Goal: Task Accomplishment & Management: Use online tool/utility

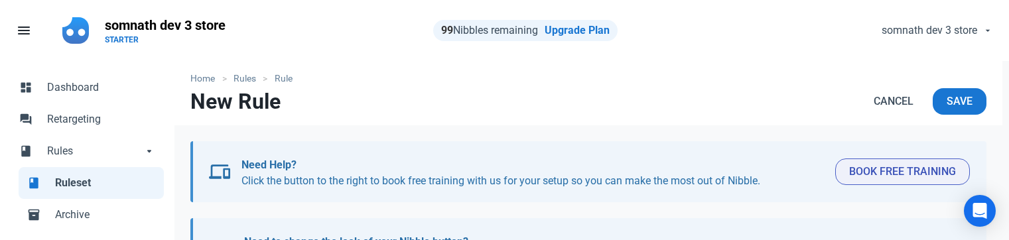
select select "product"
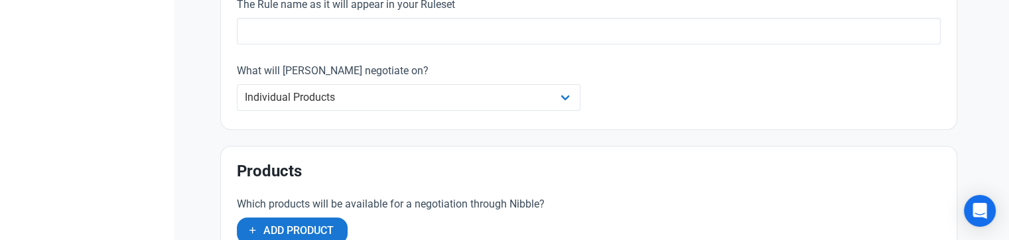
scroll to position [398, 0]
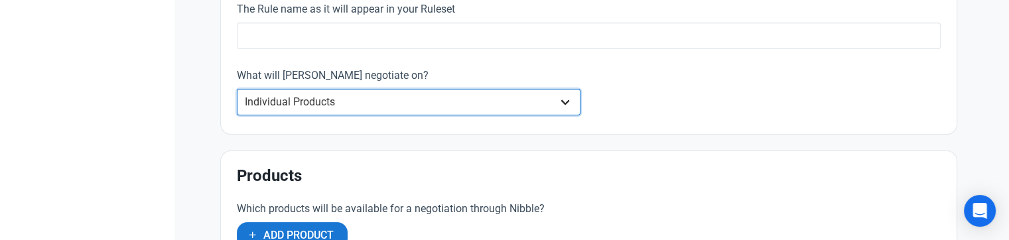
click at [379, 101] on select "Whole Store Individual Products Product Categories Cart" at bounding box center [409, 102] width 344 height 27
click at [237, 89] on select "Whole Store Individual Products Product Categories Cart" at bounding box center [409, 102] width 344 height 27
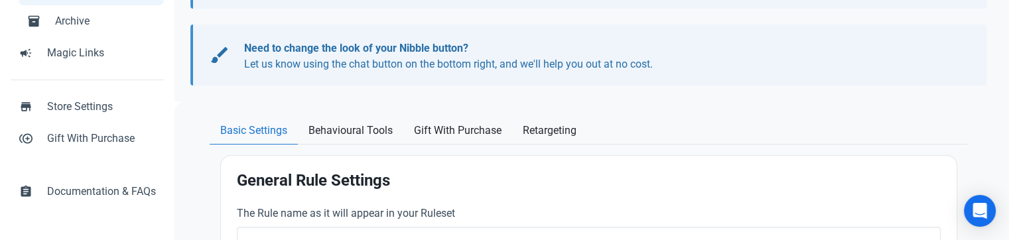
scroll to position [133, 0]
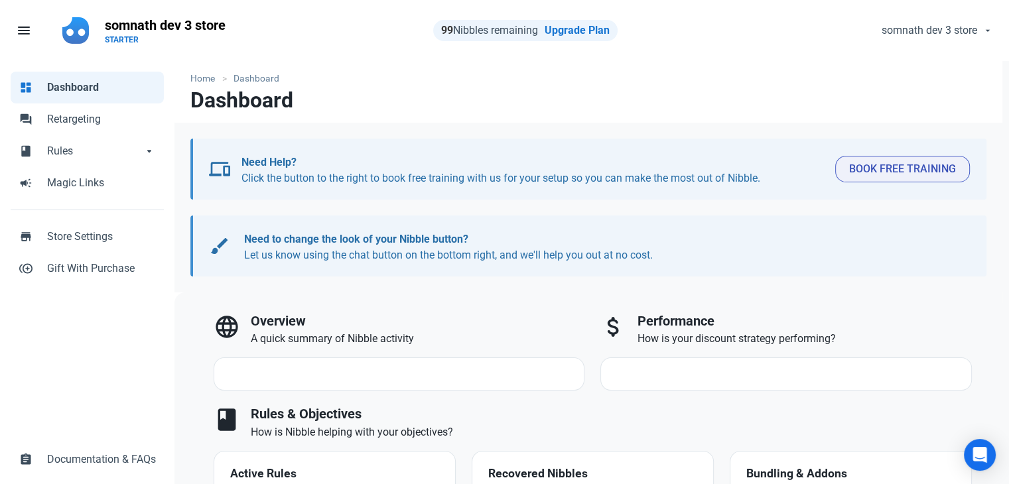
select select "7d"
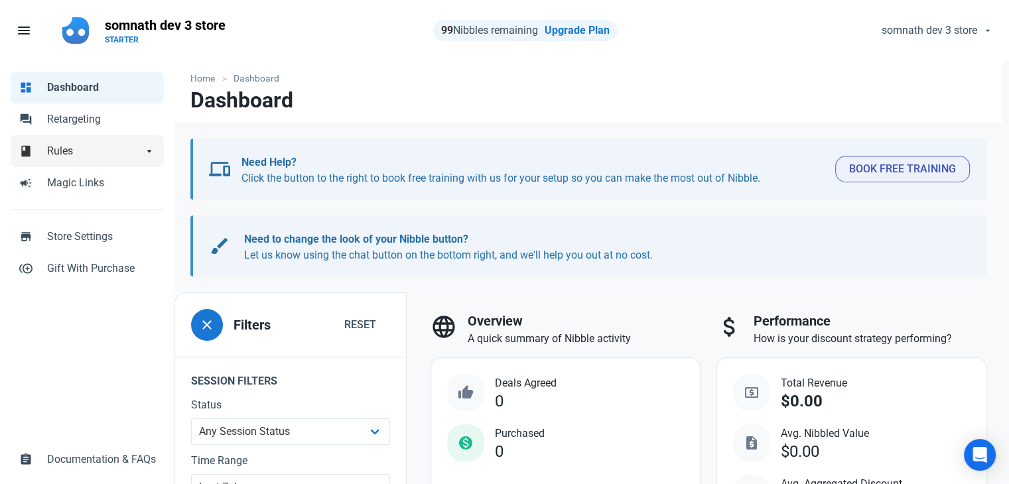
click at [125, 147] on span "Rules" at bounding box center [95, 151] width 96 height 16
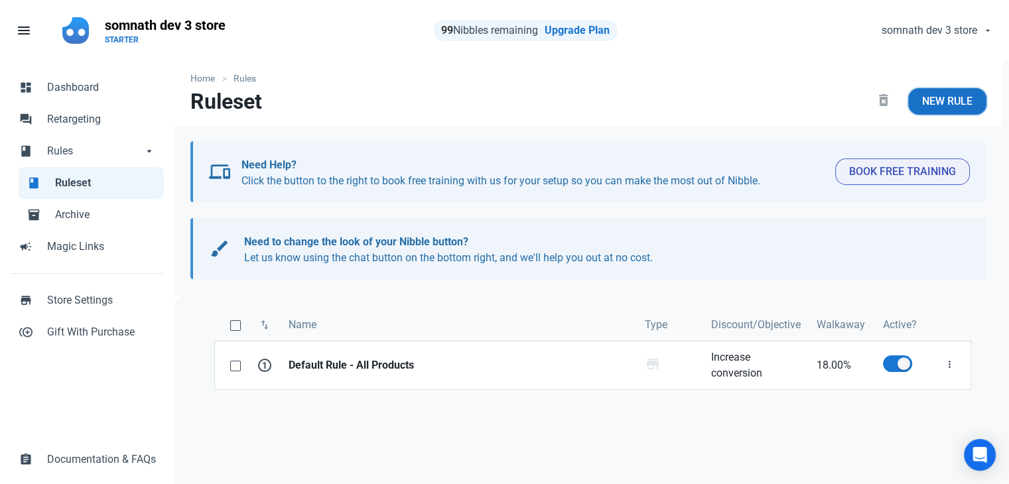
click at [948, 101] on span "New Rule" at bounding box center [947, 102] width 50 height 16
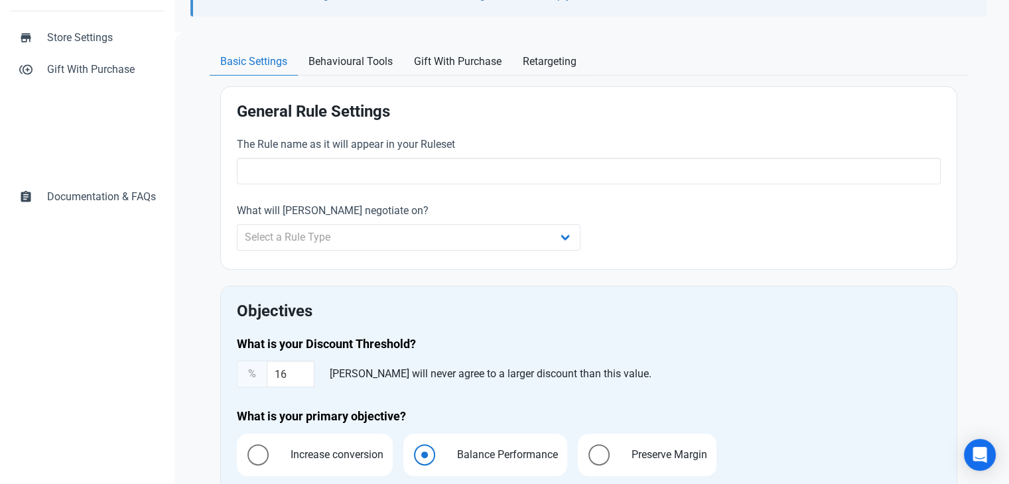
scroll to position [265, 0]
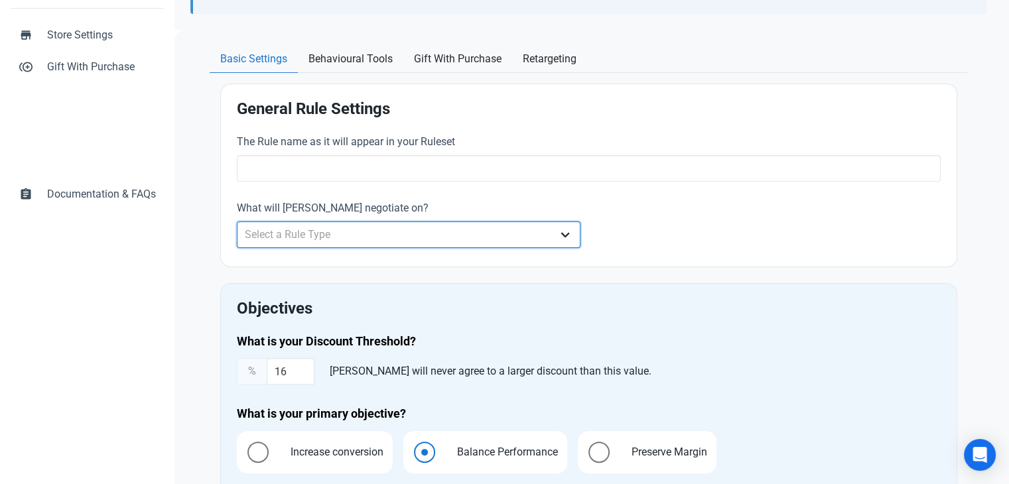
click at [336, 234] on select "Select a Rule Type Whole Store Individual Products Product Categories Cart" at bounding box center [409, 235] width 344 height 27
click at [237, 222] on select "Select a Rule Type Whole Store Individual Products Product Categories Cart" at bounding box center [409, 235] width 344 height 27
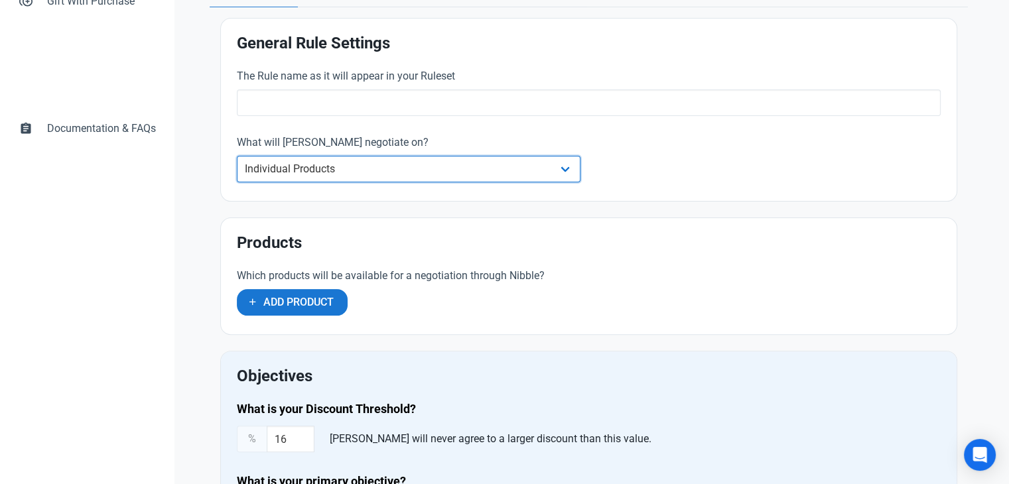
scroll to position [332, 0]
click at [278, 165] on select "Whole Store Individual Products Product Categories Cart" at bounding box center [409, 168] width 344 height 27
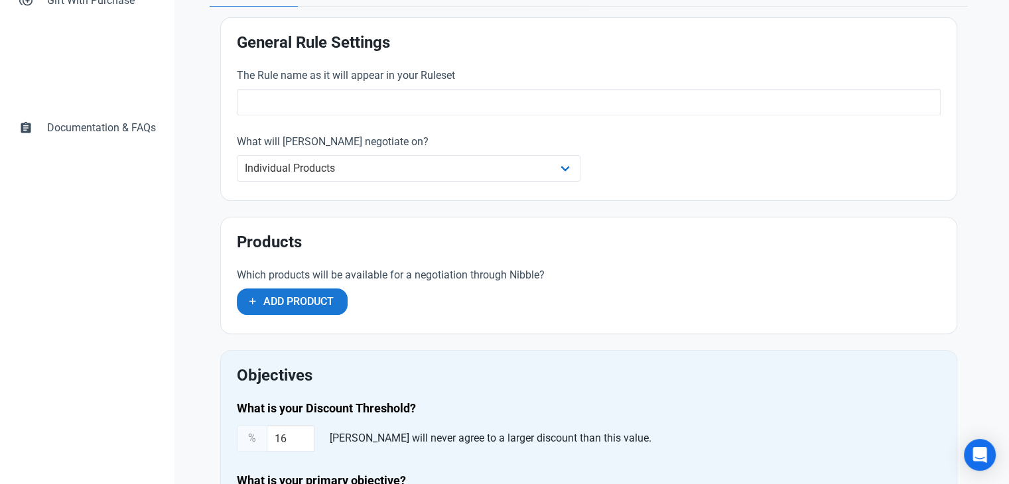
click at [464, 313] on div "Add Product" at bounding box center [469, 302] width 464 height 27
click at [297, 299] on span "Add Product" at bounding box center [298, 302] width 70 height 16
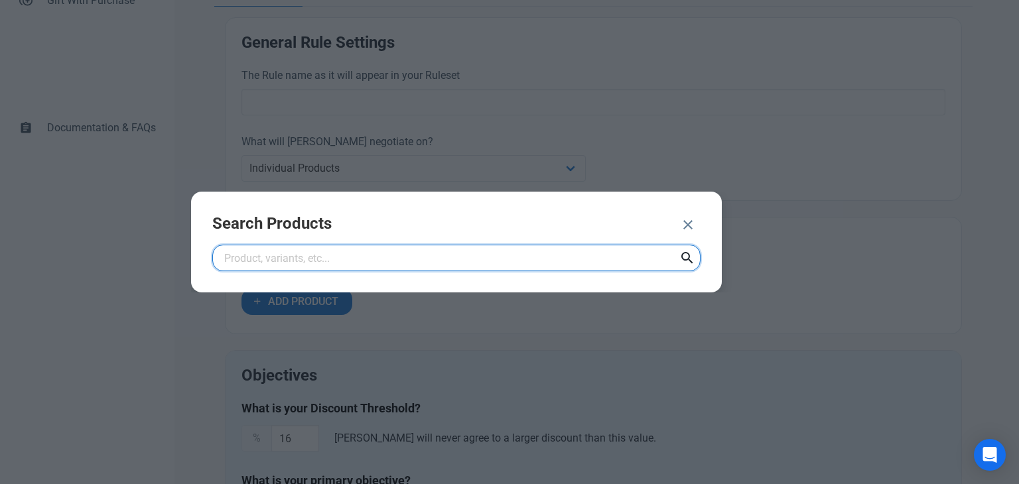
click at [276, 257] on input "text" at bounding box center [456, 258] width 488 height 27
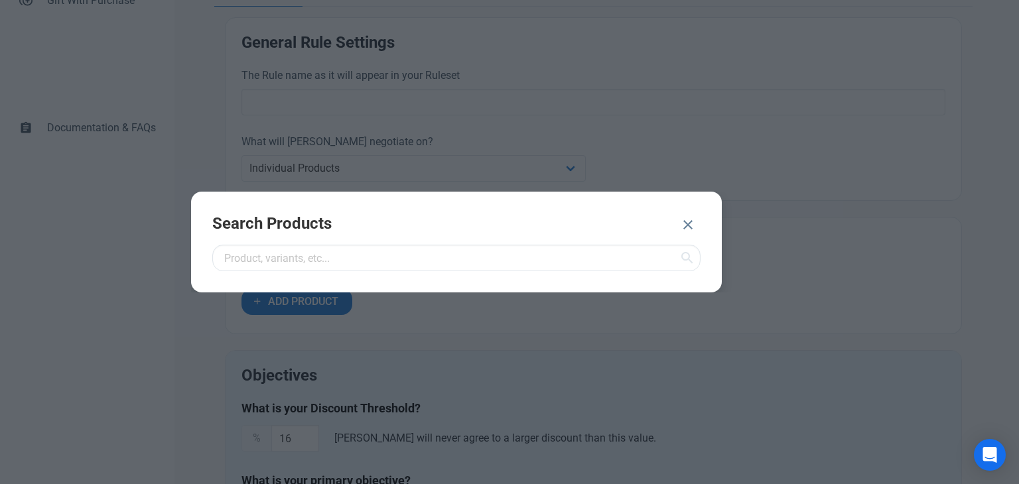
click at [687, 226] on icon "button" at bounding box center [688, 225] width 16 height 24
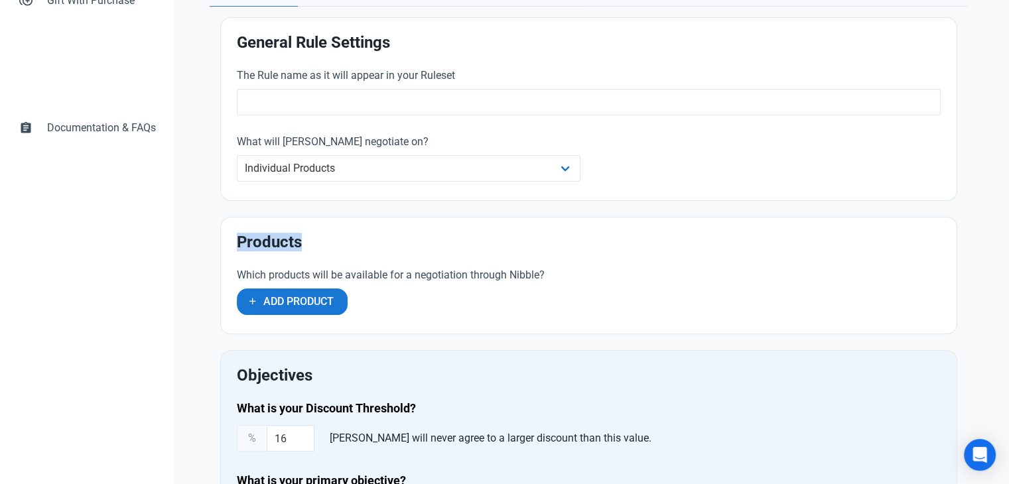
drag, startPoint x: 320, startPoint y: 246, endPoint x: 236, endPoint y: 240, distance: 84.5
click at [237, 240] on h2 "Products" at bounding box center [589, 243] width 704 height 18
copy h2 "Products"
click at [340, 251] on div "Products Which products will be available for a negotiation through Nibble? Add…" at bounding box center [589, 276] width 736 height 116
click at [261, 240] on h2 "Products" at bounding box center [589, 243] width 704 height 18
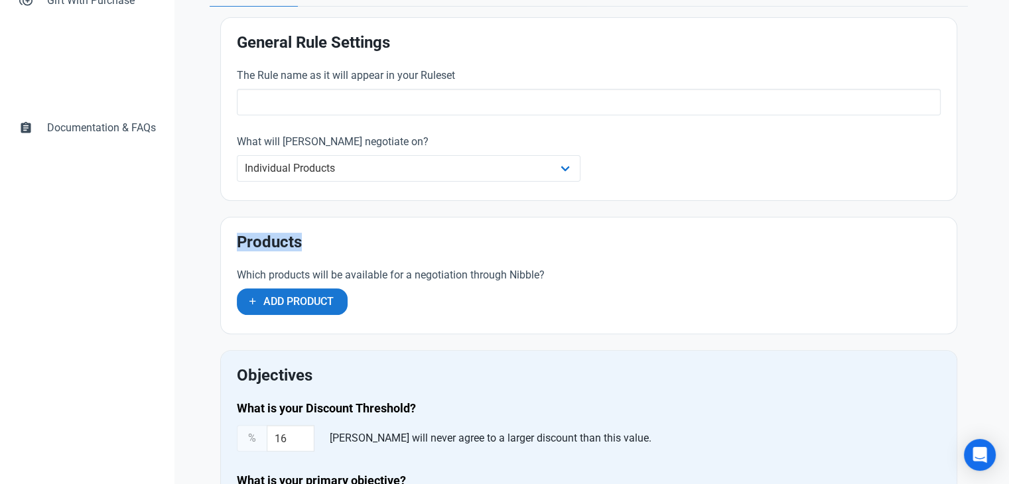
click at [261, 240] on h2 "Products" at bounding box center [589, 243] width 704 height 18
copy h2 "Products"
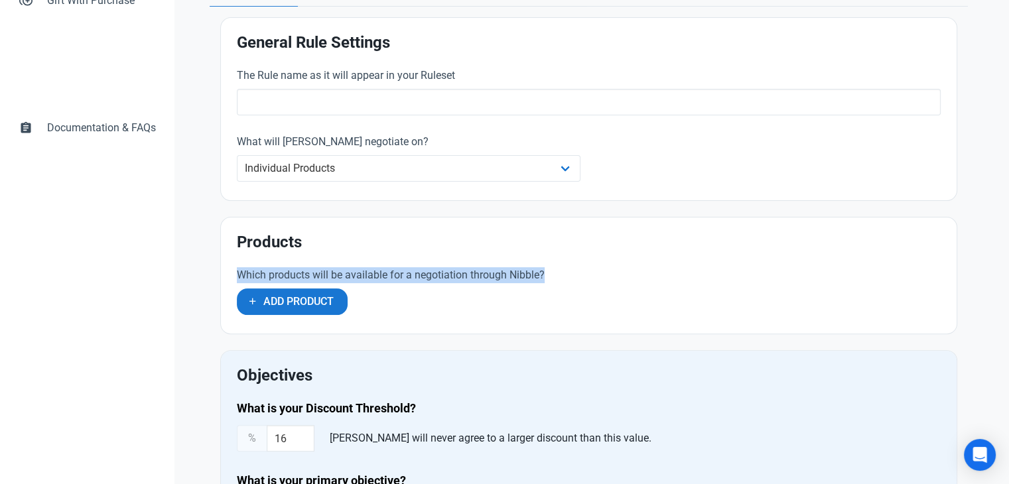
drag, startPoint x: 236, startPoint y: 269, endPoint x: 573, endPoint y: 274, distance: 336.5
click at [573, 274] on label "Which products will be available for a negotiation through Nibble?" at bounding box center [469, 275] width 464 height 16
copy label "Which products will be available for a negotiation through Nibble?"
click at [382, 307] on div "Add Product" at bounding box center [469, 302] width 464 height 27
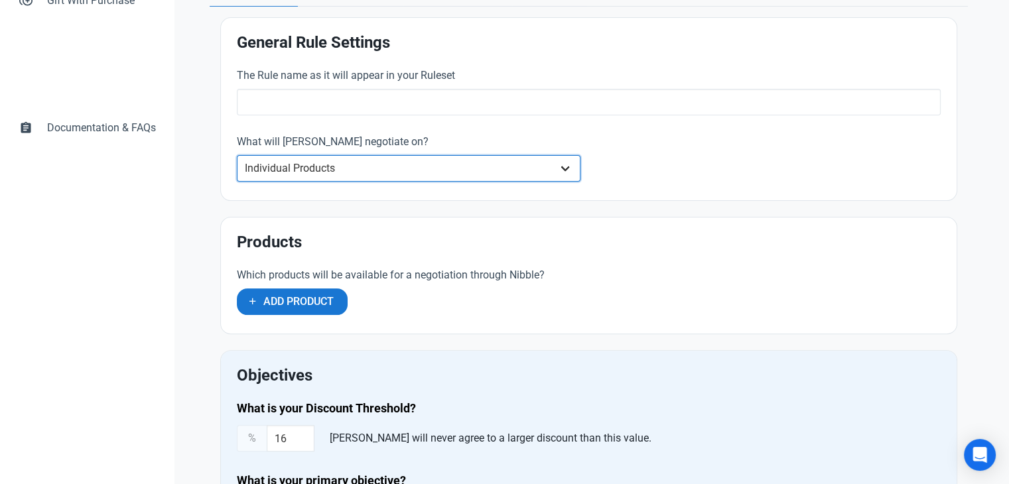
click at [340, 157] on select "Whole Store Individual Products Product Categories Cart" at bounding box center [409, 168] width 344 height 27
click at [237, 155] on select "Whole Store Individual Products Product Categories Cart" at bounding box center [409, 168] width 344 height 27
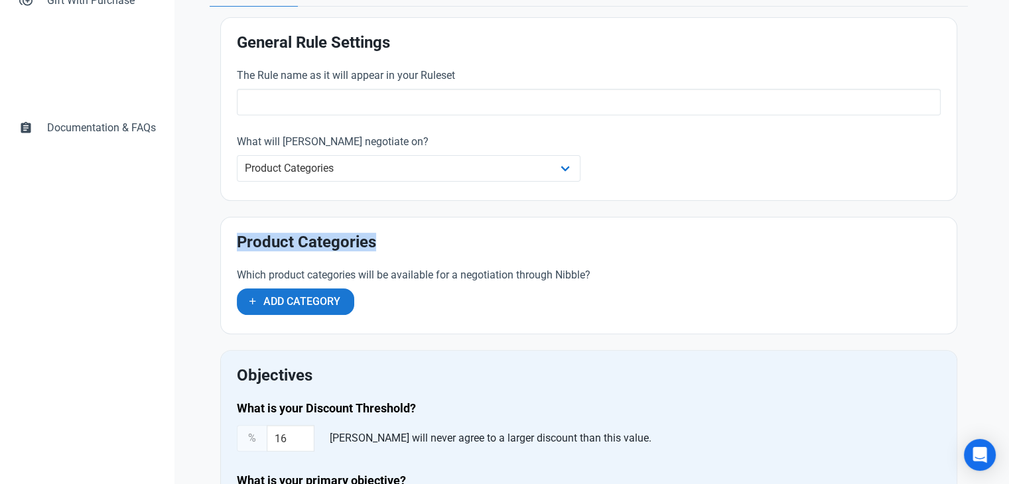
drag, startPoint x: 374, startPoint y: 244, endPoint x: 225, endPoint y: 245, distance: 149.3
click at [225, 245] on div "Product Categories Which product categories will be available for a negotiation…" at bounding box center [589, 276] width 736 height 116
copy h2 "Product Categories"
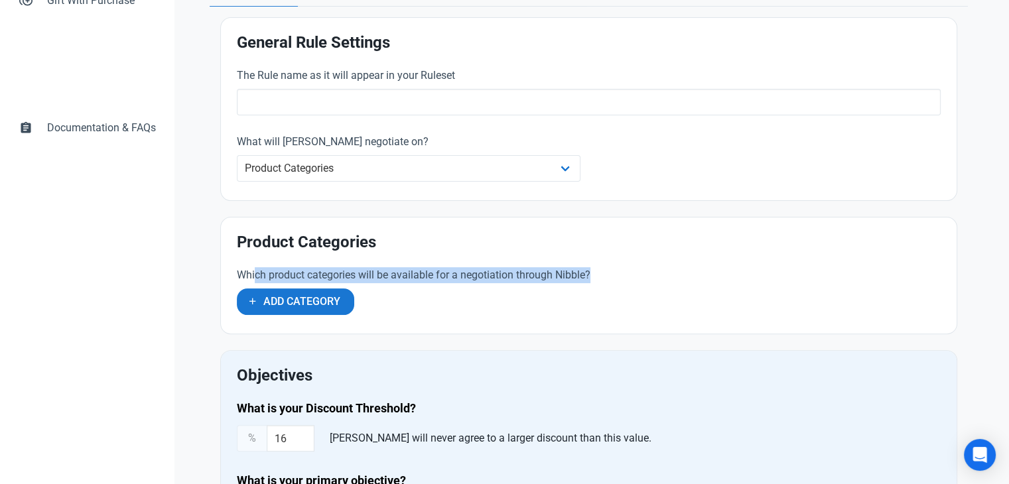
drag, startPoint x: 607, startPoint y: 273, endPoint x: 253, endPoint y: 265, distance: 353.8
click at [253, 265] on div "Which product categories will be available for a negotiation through Nibble? Ad…" at bounding box center [469, 292] width 480 height 66
click at [369, 294] on div "Add Category" at bounding box center [469, 302] width 464 height 27
drag, startPoint x: 236, startPoint y: 270, endPoint x: 632, endPoint y: 272, distance: 395.5
click at [632, 272] on label "Which product categories will be available for a negotiation through Nibble?" at bounding box center [469, 275] width 464 height 16
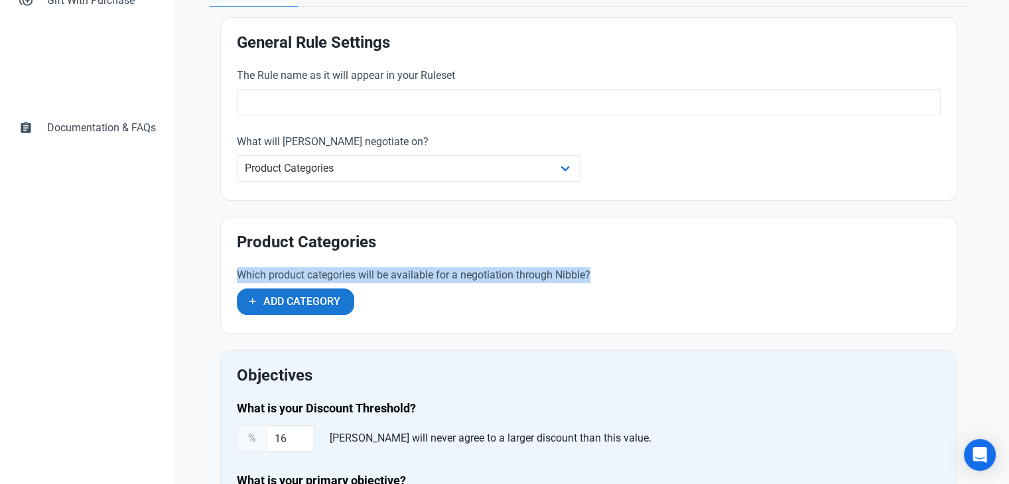
copy label "Which product categories will be available for a negotiation through Nibble?"
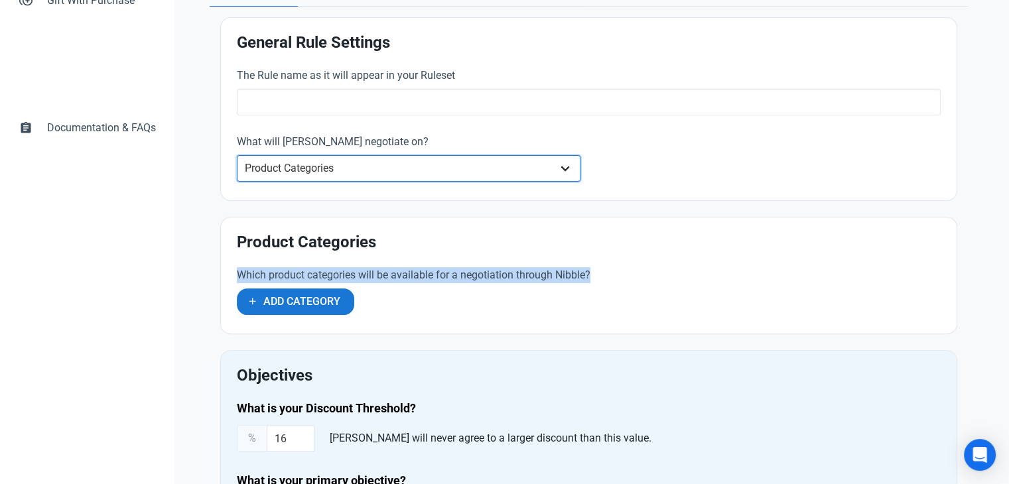
click at [373, 168] on select "Whole Store Individual Products Product Categories Cart" at bounding box center [409, 168] width 344 height 27
select select "product"
click at [237, 155] on select "Whole Store Individual Products Product Categories Cart" at bounding box center [409, 168] width 344 height 27
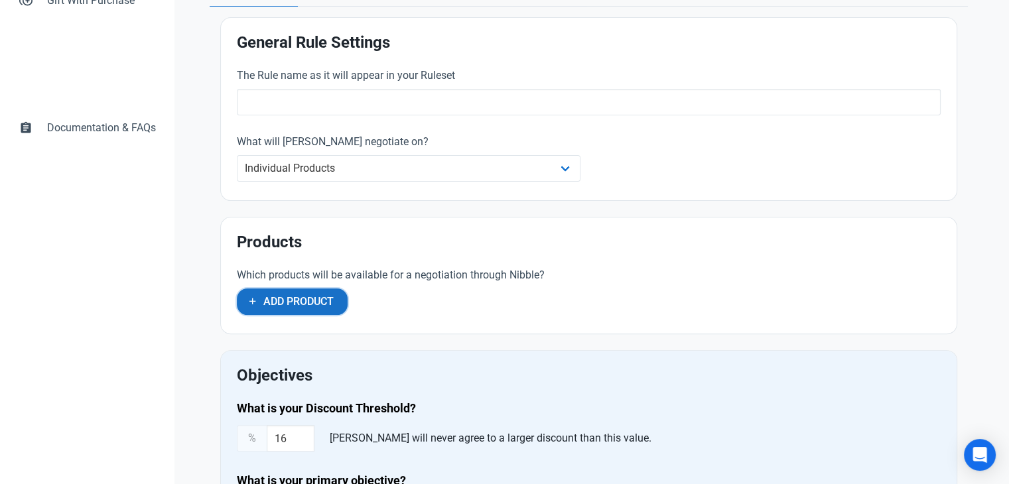
click at [287, 292] on button "Add Product" at bounding box center [292, 302] width 111 height 27
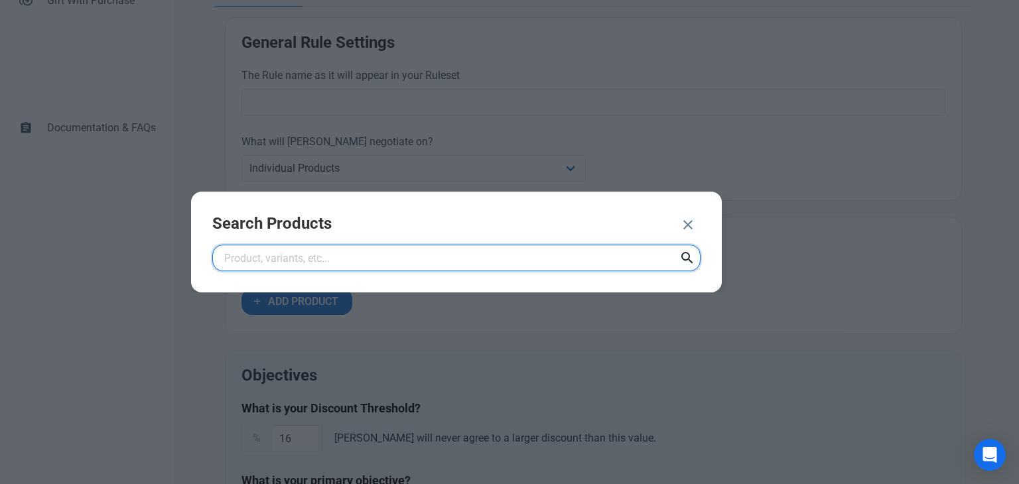
click at [374, 252] on input "text" at bounding box center [456, 258] width 488 height 27
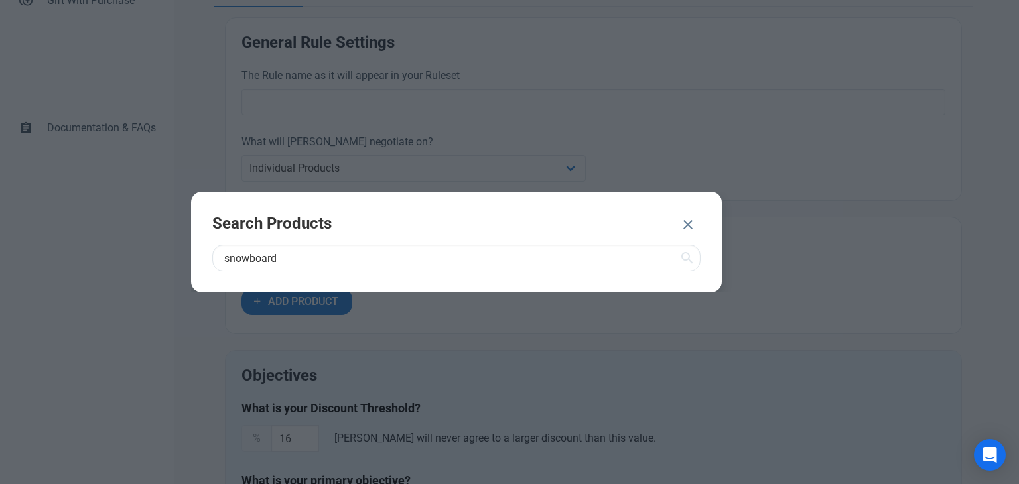
click at [687, 255] on icon at bounding box center [687, 258] width 16 height 24
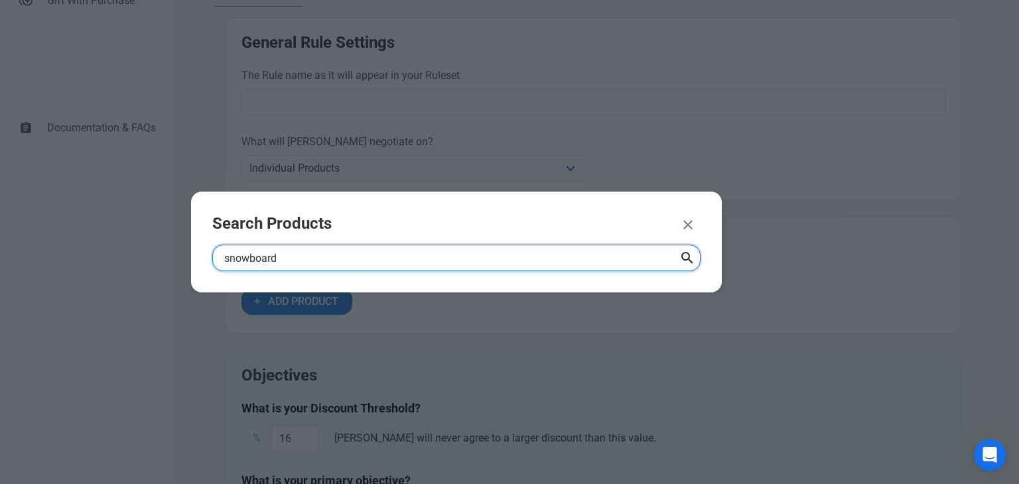
click at [246, 258] on input "snowboard" at bounding box center [456, 258] width 488 height 27
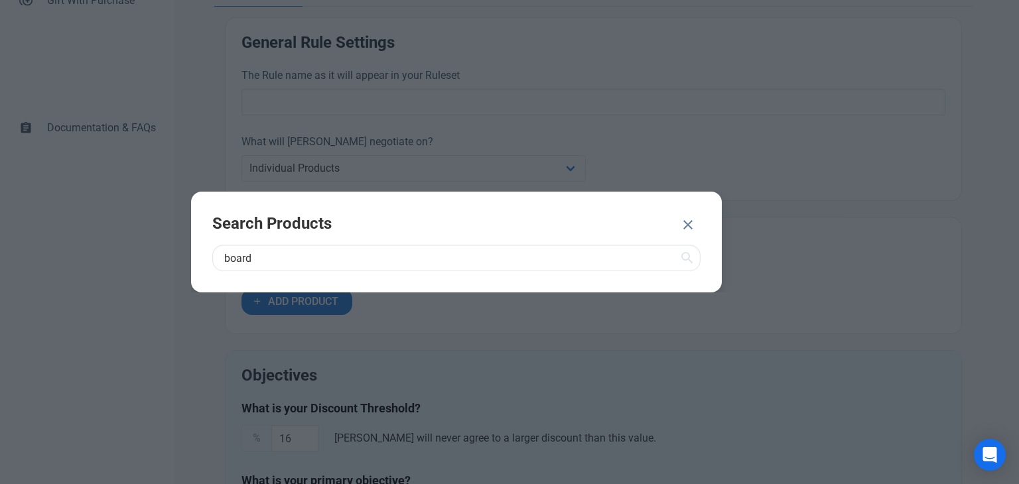
click at [695, 263] on span at bounding box center [687, 258] width 27 height 27
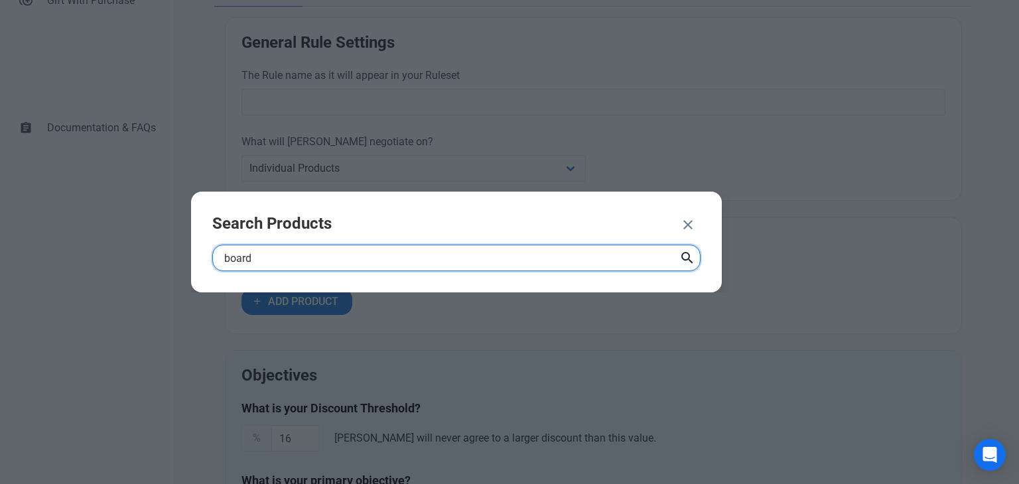
paste input "The Multi-managed Snow"
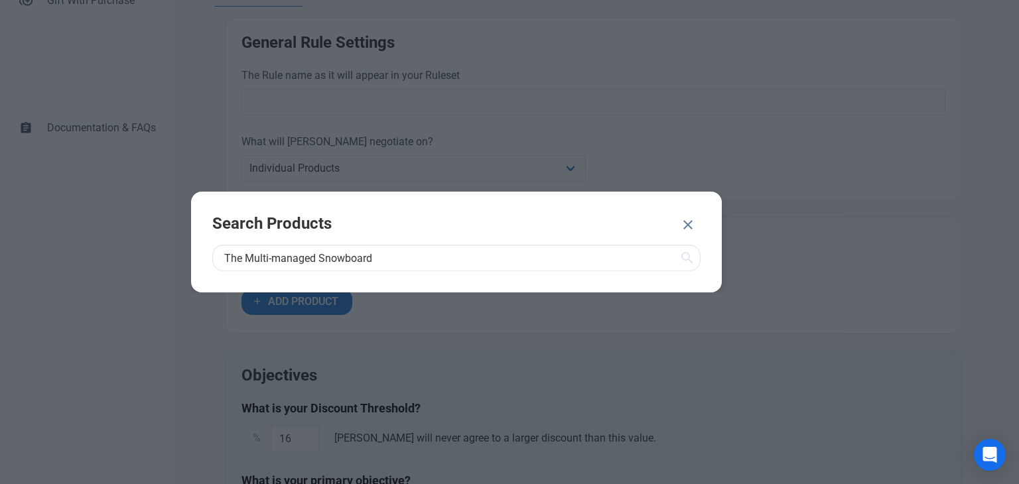
click at [693, 258] on icon at bounding box center [687, 258] width 16 height 24
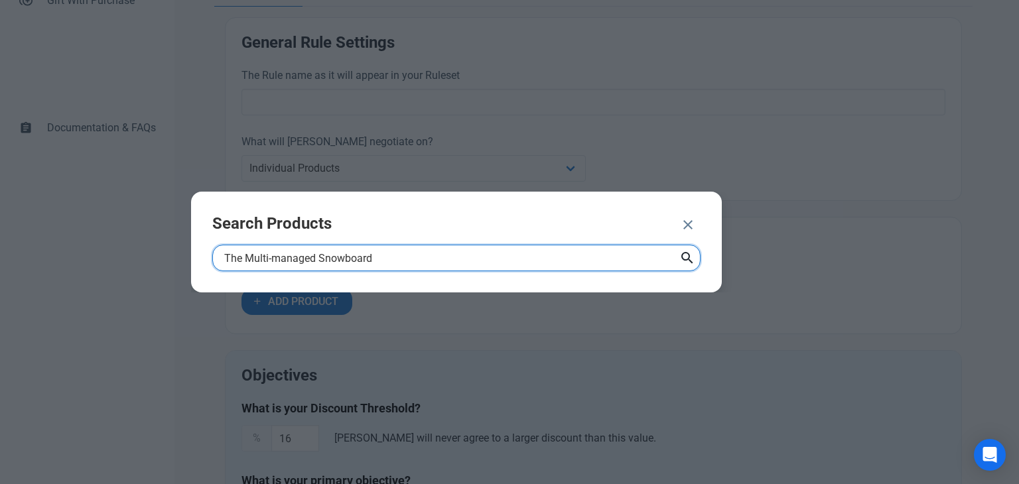
click at [342, 252] on input "The Multi-managed Snowboard" at bounding box center [456, 258] width 488 height 27
paste input "text"
type input "Snowboard"
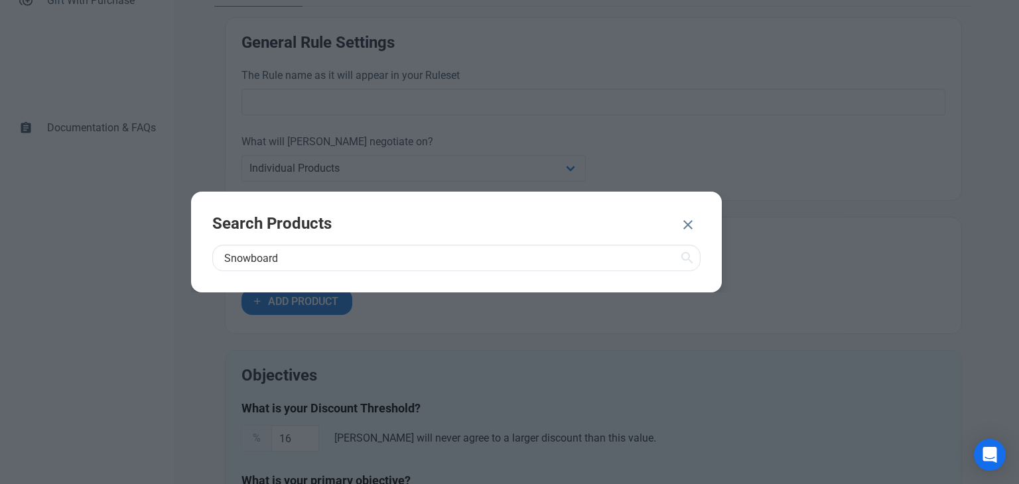
click at [687, 260] on icon at bounding box center [687, 258] width 16 height 24
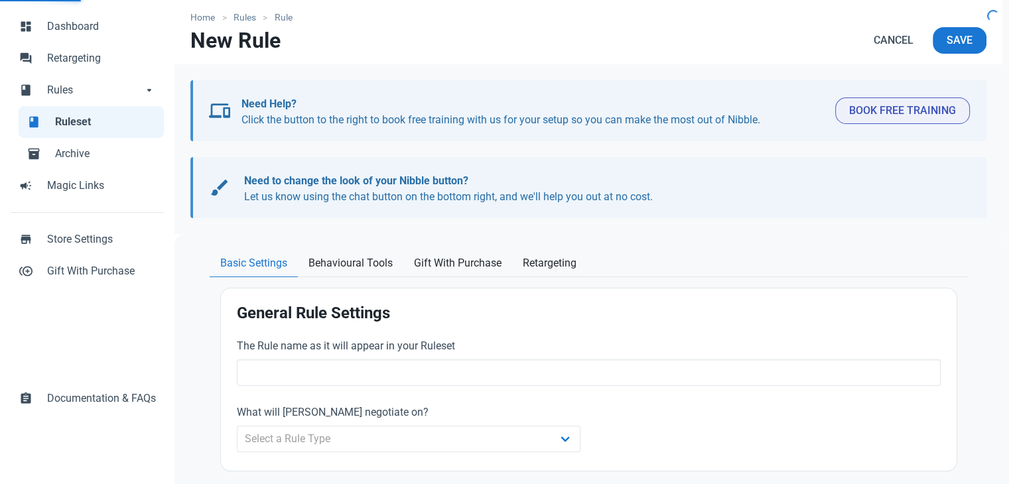
scroll to position [133, 0]
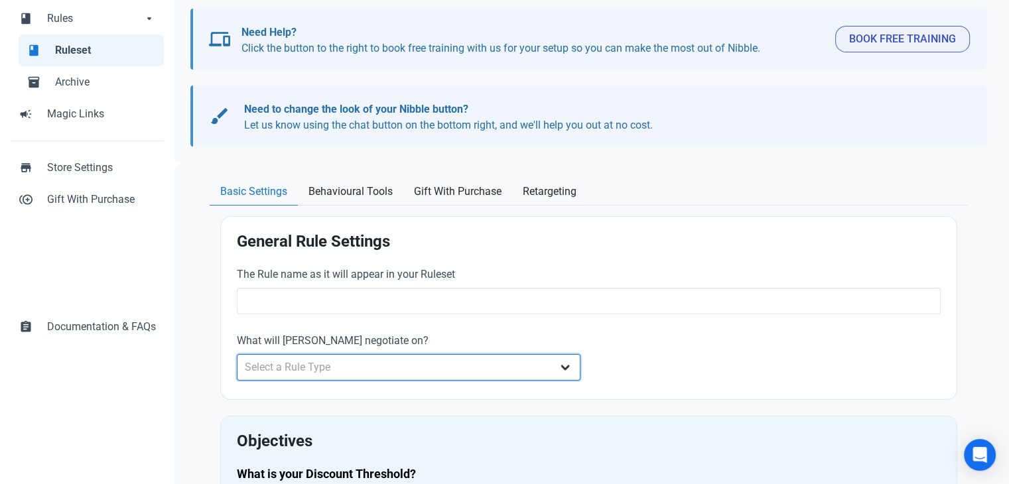
click at [335, 362] on select "Select a Rule Type Whole Store Individual Products Product Categories Cart" at bounding box center [409, 367] width 344 height 27
select select "product"
click at [237, 354] on select "Select a Rule Type Whole Store Individual Products Product Categories Cart" at bounding box center [409, 367] width 344 height 27
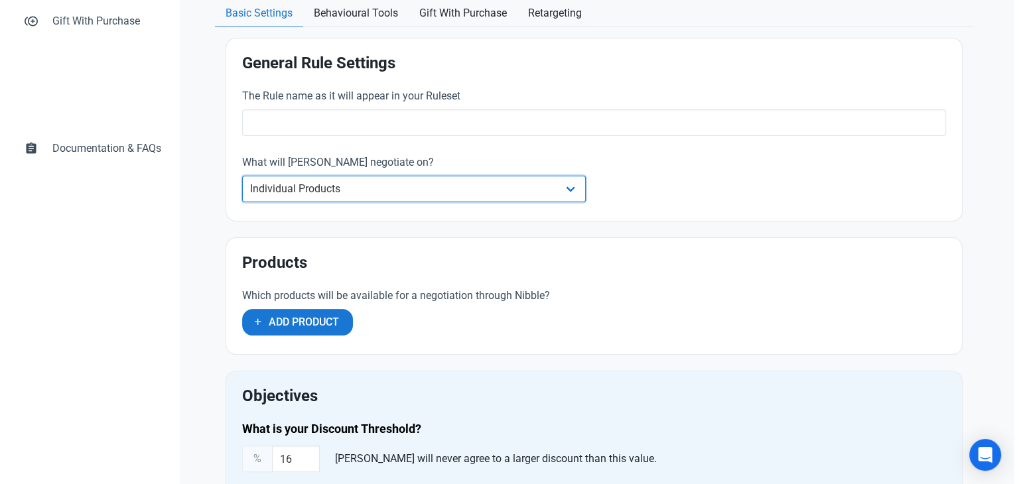
scroll to position [332, 0]
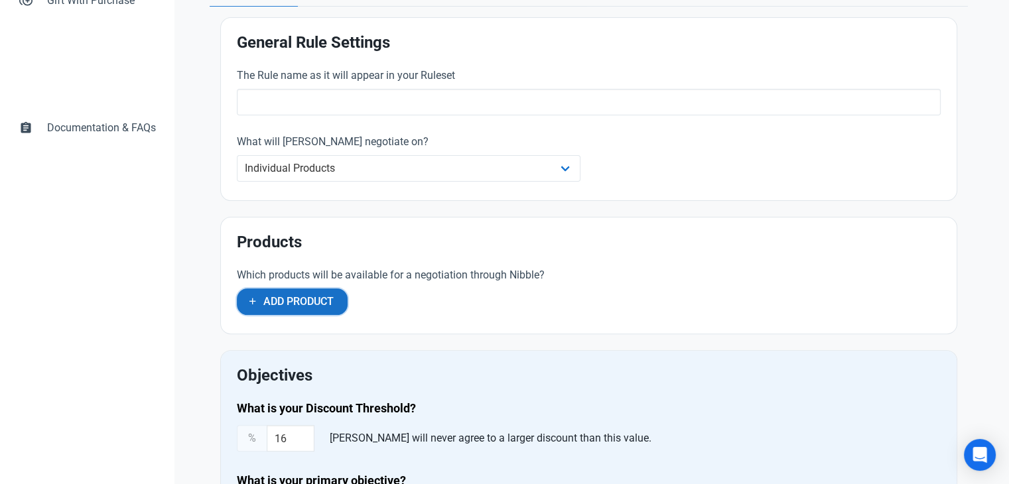
click at [323, 309] on button "Add Product" at bounding box center [292, 302] width 111 height 27
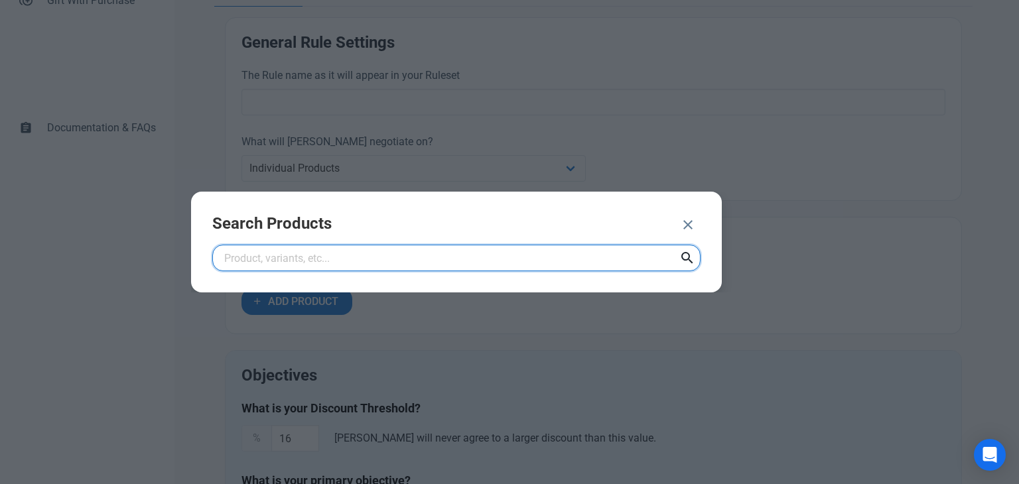
click at [355, 263] on input "text" at bounding box center [456, 258] width 488 height 27
paste input "Snowboard"
type input "Snowboard"
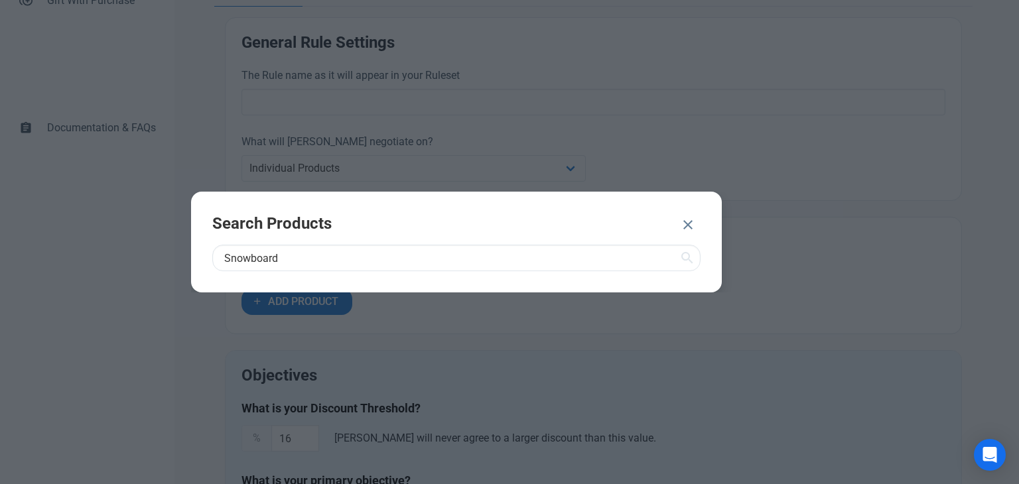
click at [684, 260] on icon at bounding box center [687, 258] width 16 height 24
